Goal: Register for event/course

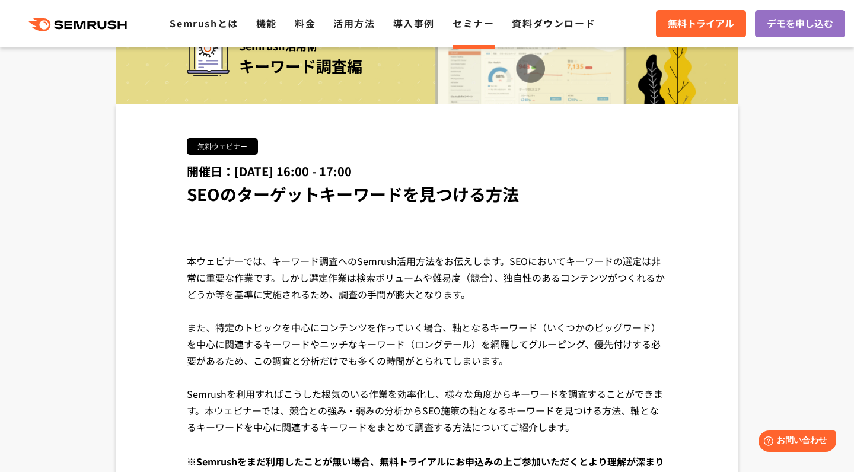
scroll to position [145, 0]
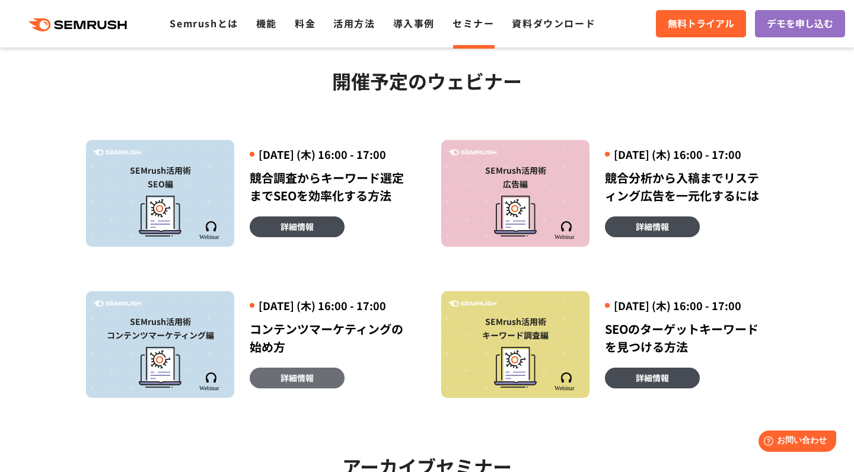
click at [315, 388] on link "詳細情報" at bounding box center [297, 378] width 95 height 21
click at [649, 388] on link "詳細情報" at bounding box center [652, 378] width 95 height 21
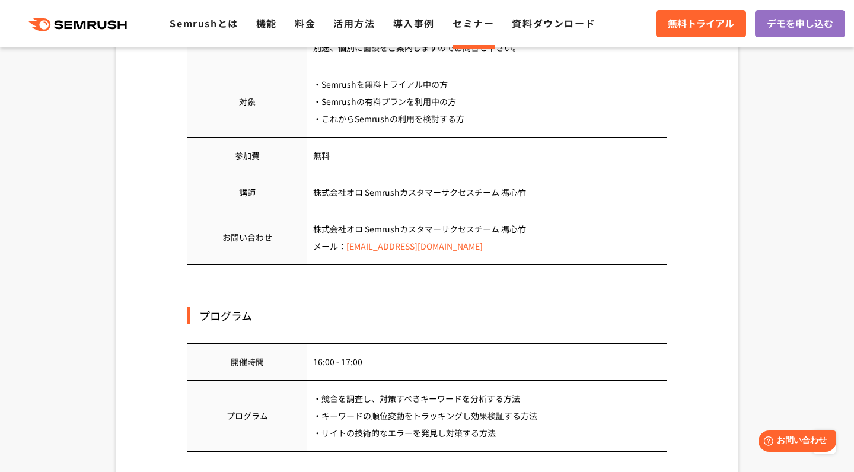
scroll to position [715, 0]
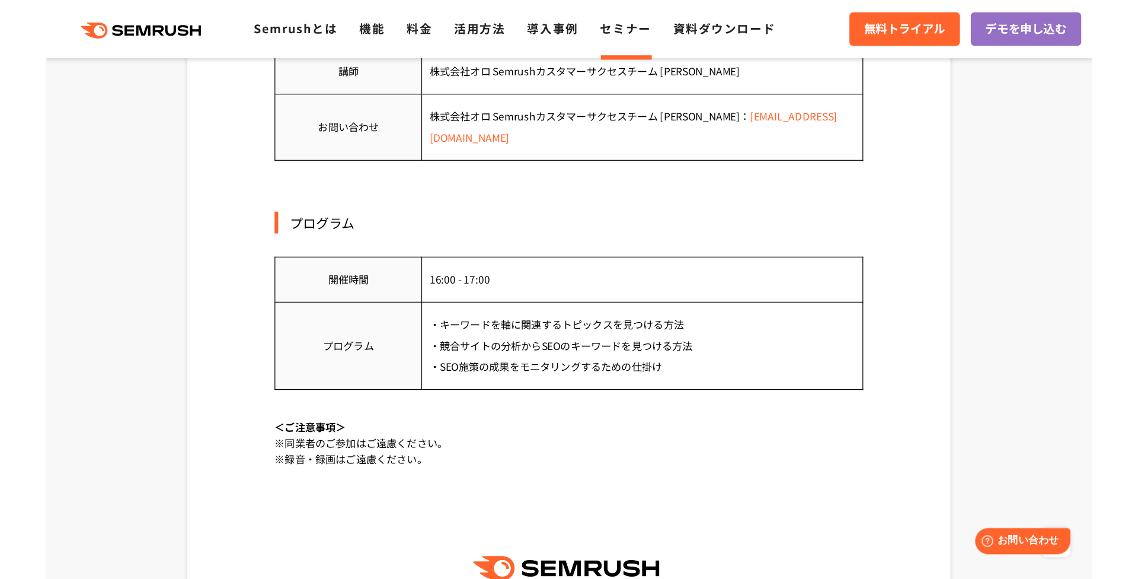
scroll to position [879, 0]
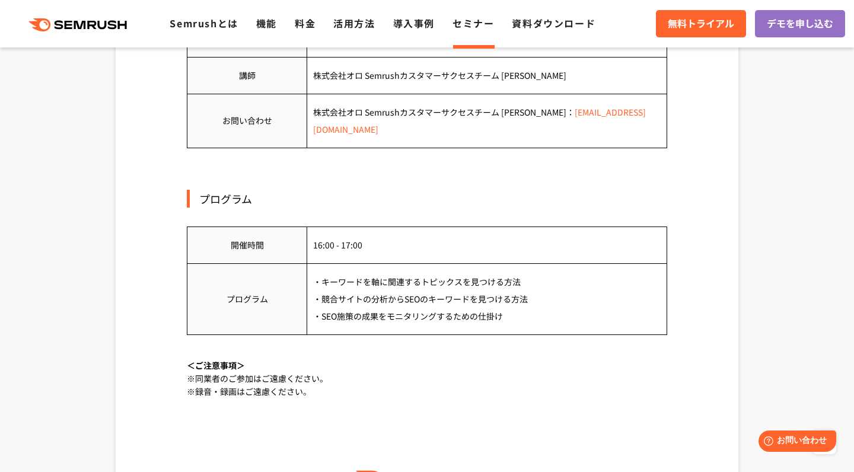
click at [519, 303] on td "・キーワードを軸に関連するトピックスを見つける方法 ・競合サイトの分析からSEOのキーワードを見つける方法 ・SEO施策の成果をモニタリングするための仕掛け" at bounding box center [487, 298] width 360 height 71
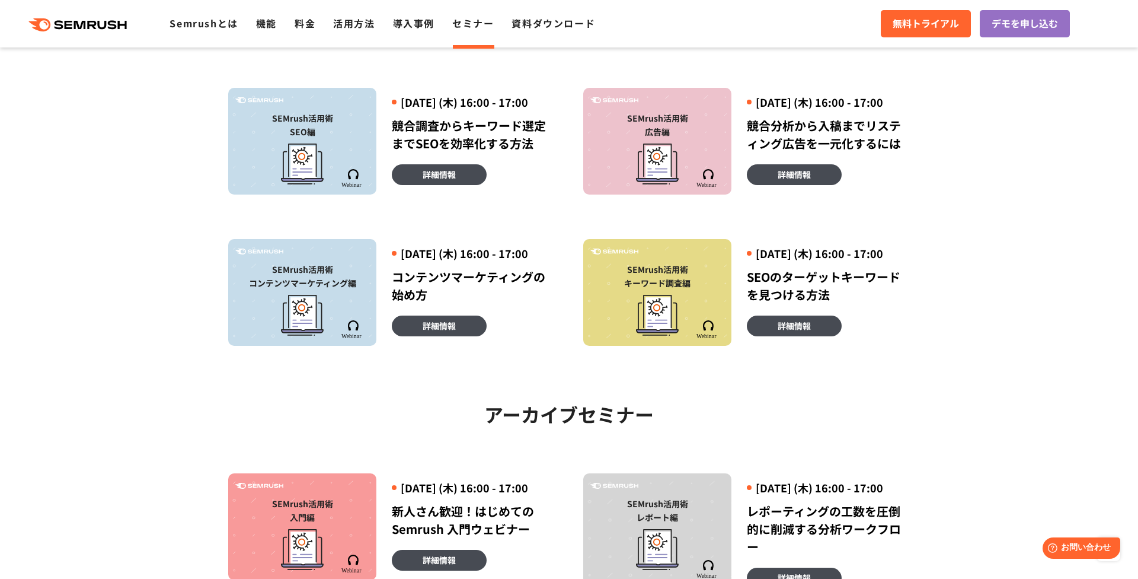
scroll to position [239, 0]
